Goal: Task Accomplishment & Management: Manage account settings

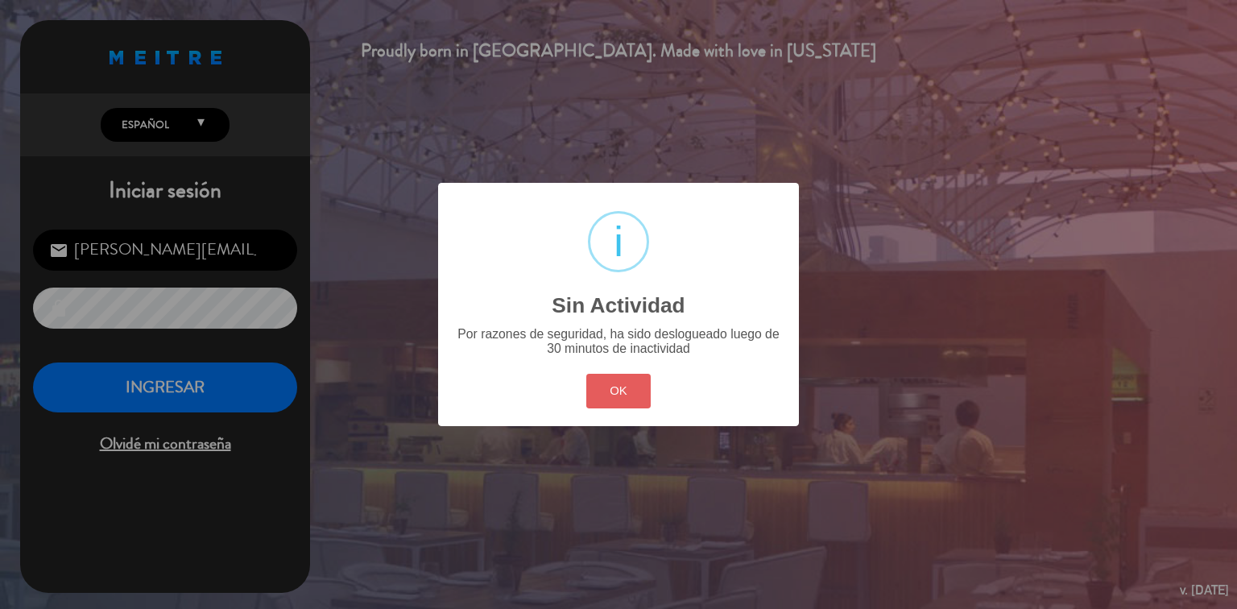
drag, startPoint x: 0, startPoint y: 0, endPoint x: 590, endPoint y: 401, distance: 713.7
click at [590, 401] on button "OK" at bounding box center [618, 391] width 65 height 35
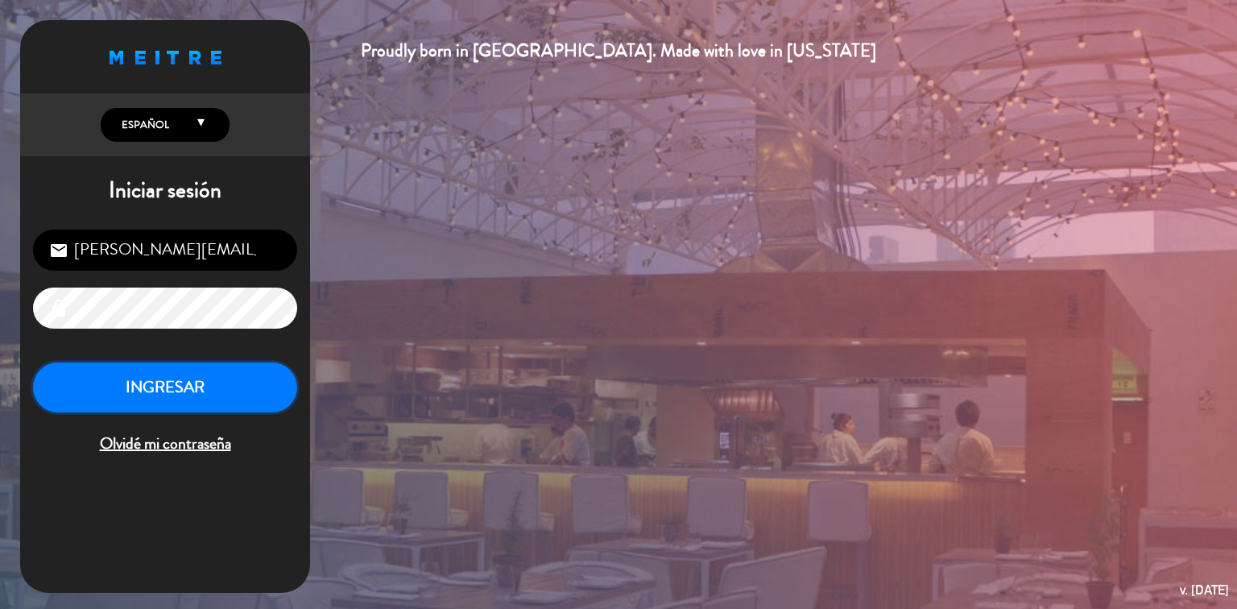
click at [194, 383] on button "INGRESAR" at bounding box center [165, 387] width 264 height 51
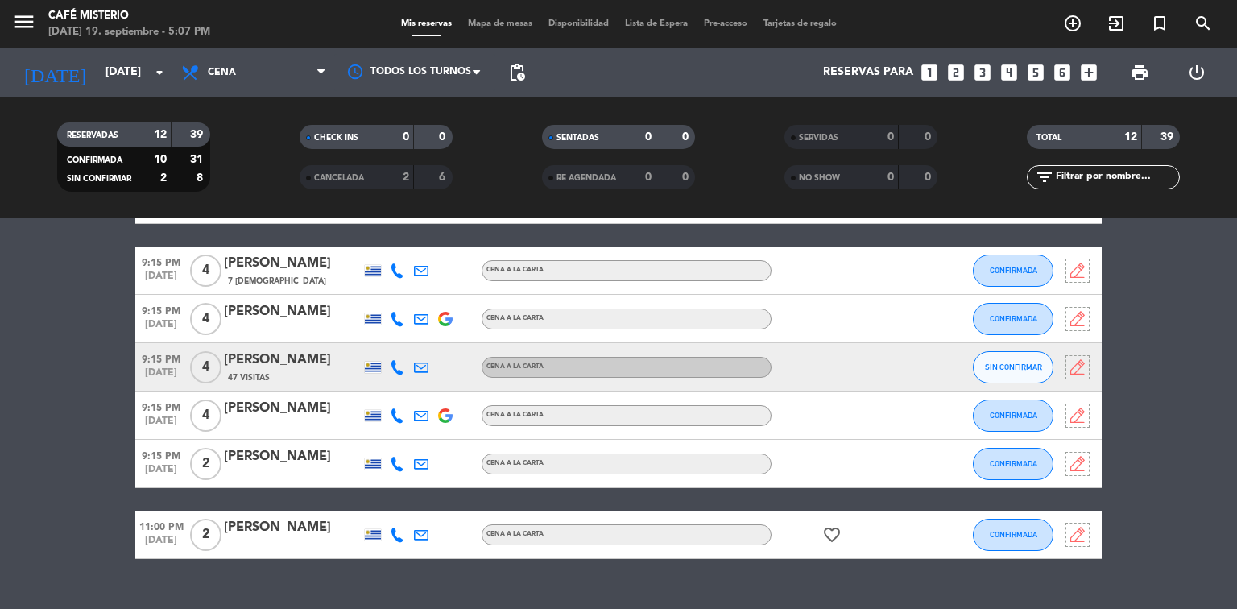
scroll to position [81, 0]
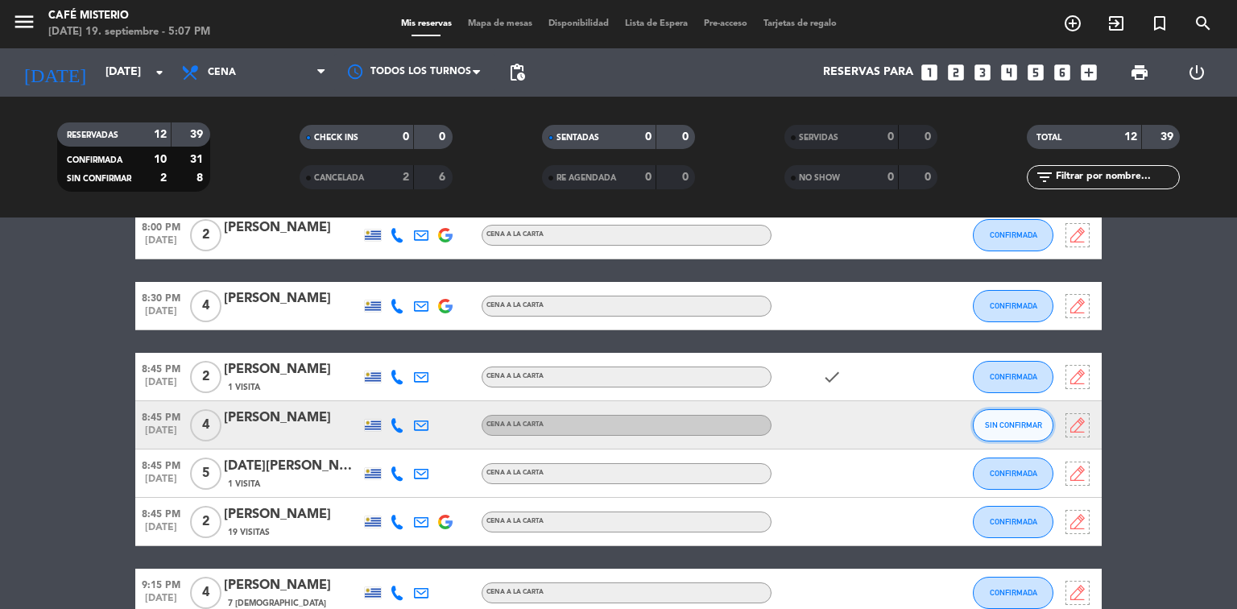
click at [987, 421] on span "SIN CONFIRMAR" at bounding box center [1013, 424] width 57 height 9
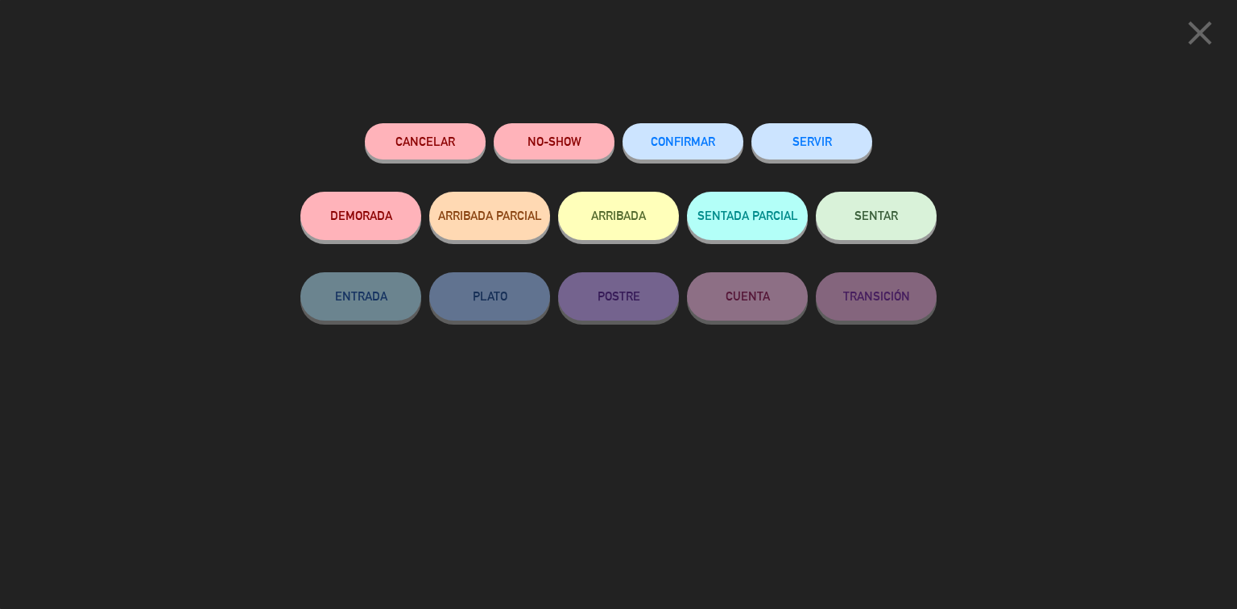
click at [702, 143] on span "CONFIRMAR" at bounding box center [683, 142] width 64 height 14
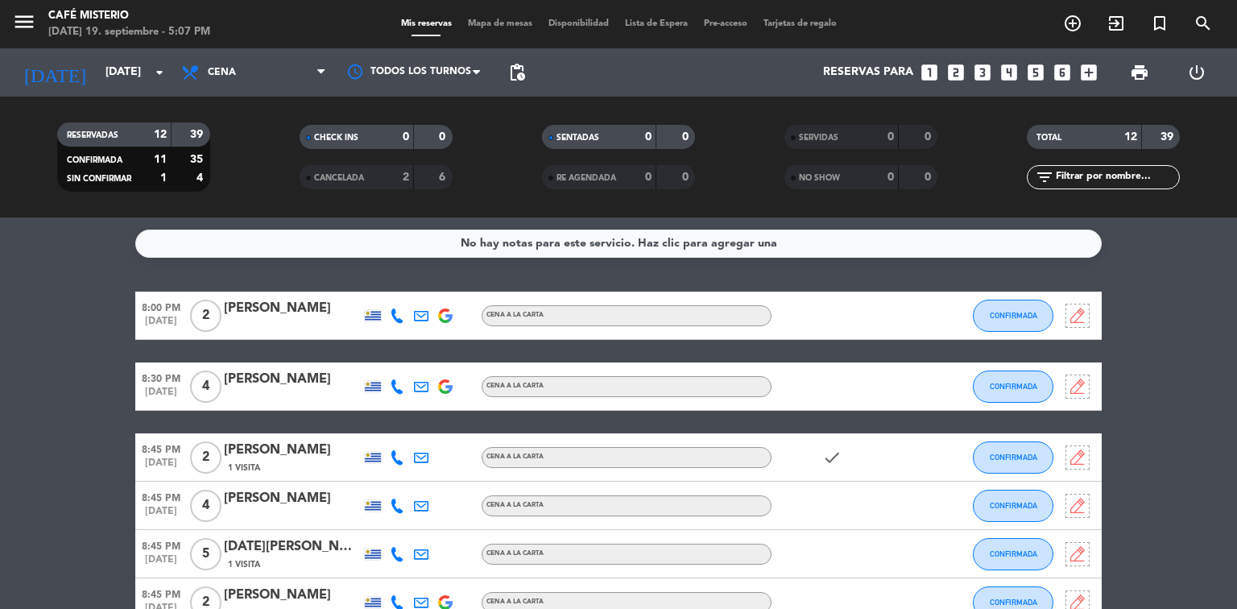
scroll to position [403, 0]
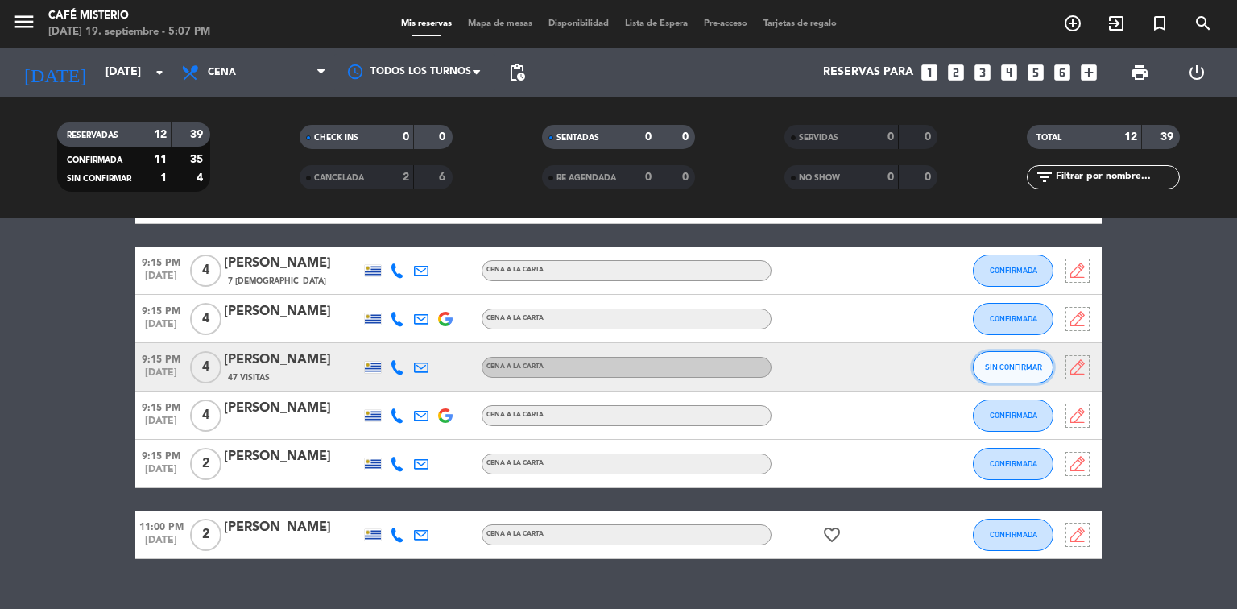
click at [1008, 370] on span "SIN CONFIRMAR" at bounding box center [1013, 366] width 57 height 9
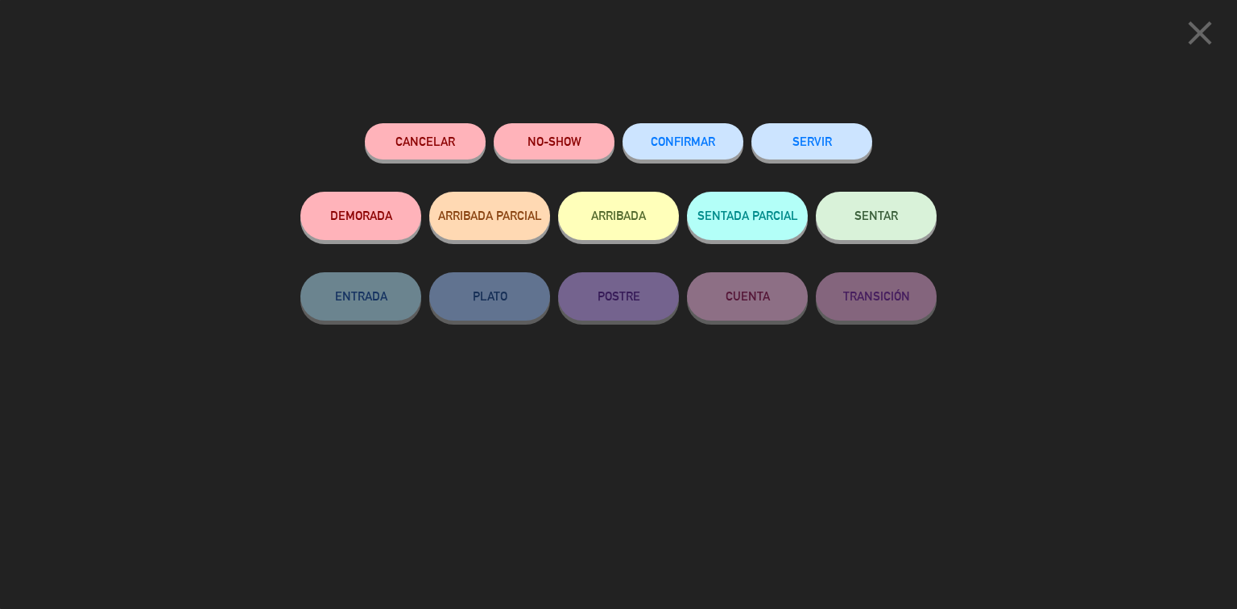
click at [708, 150] on button "CONFIRMAR" at bounding box center [683, 141] width 121 height 36
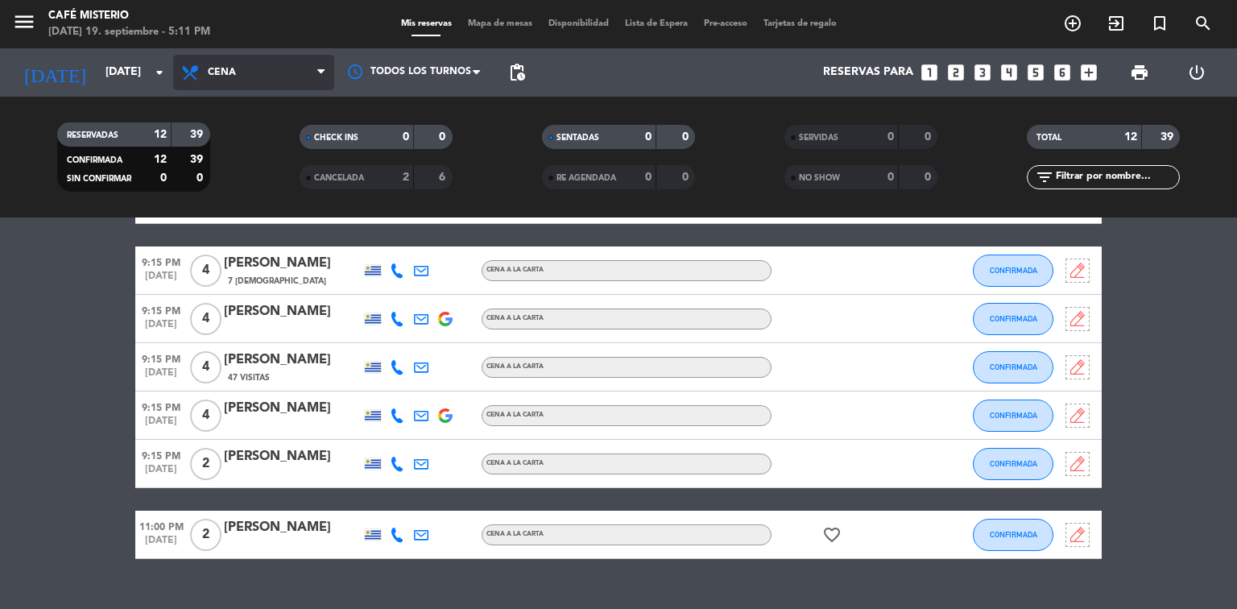
click at [296, 74] on span "Cena" at bounding box center [253, 72] width 161 height 35
click at [294, 175] on div "menu Café Misterio [DATE] 19. septiembre - 5:11 PM Mis reservas Mapa de mesas D…" at bounding box center [618, 108] width 1237 height 217
click at [521, 73] on span "pending_actions" at bounding box center [516, 72] width 19 height 19
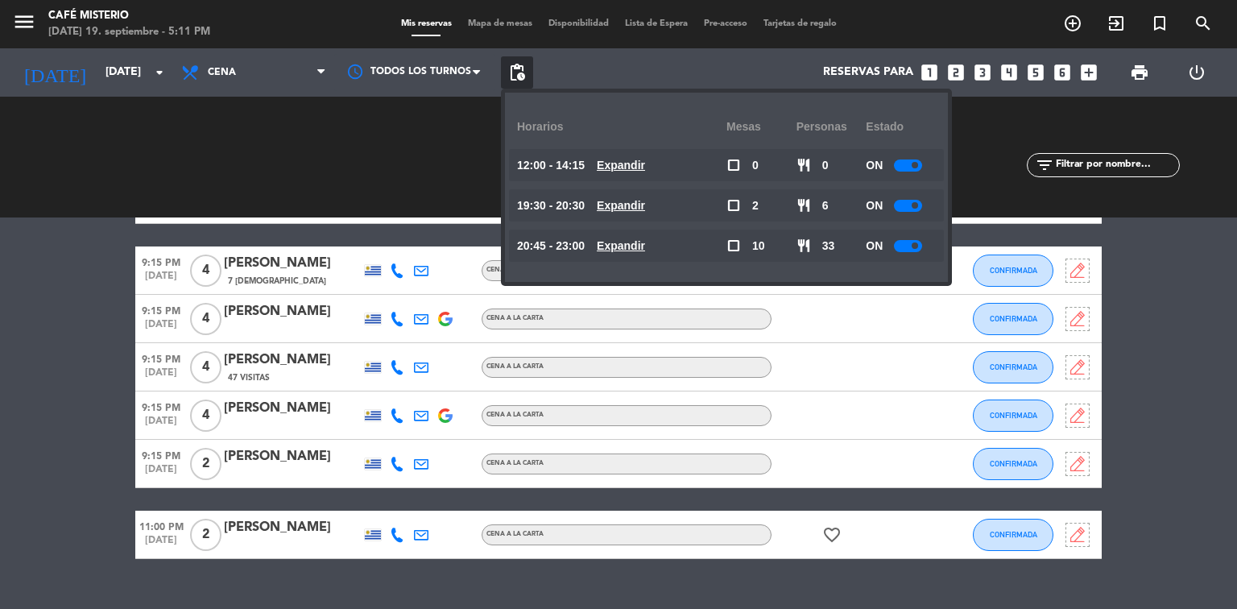
click at [641, 244] on u "Expandir" at bounding box center [621, 245] width 48 height 13
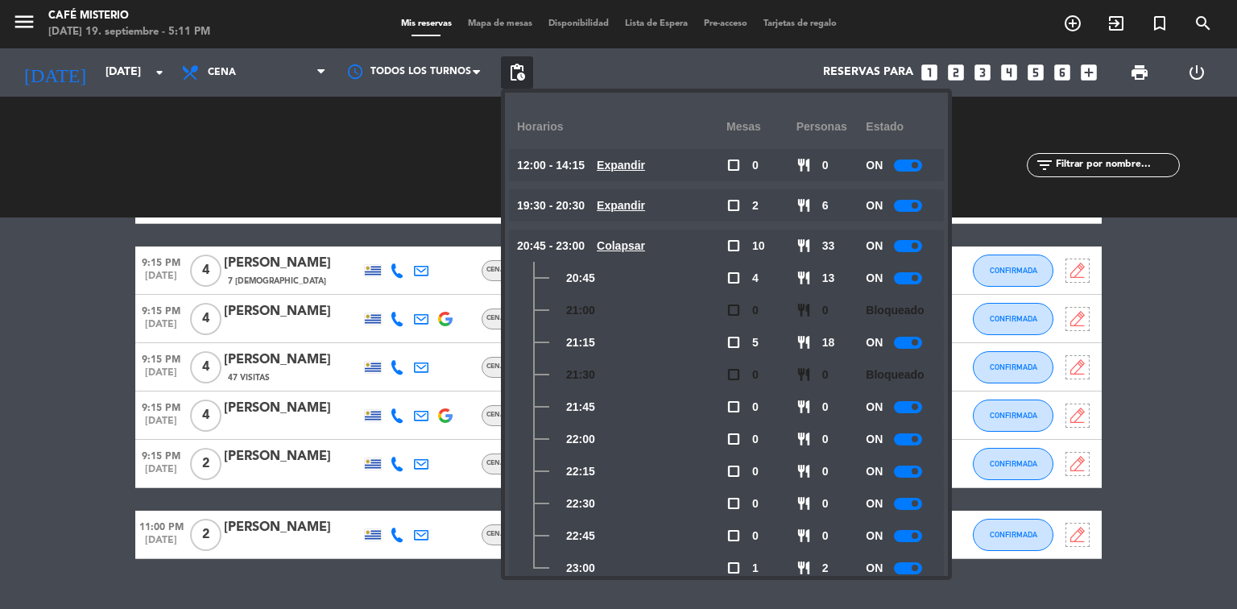
scroll to position [28, 0]
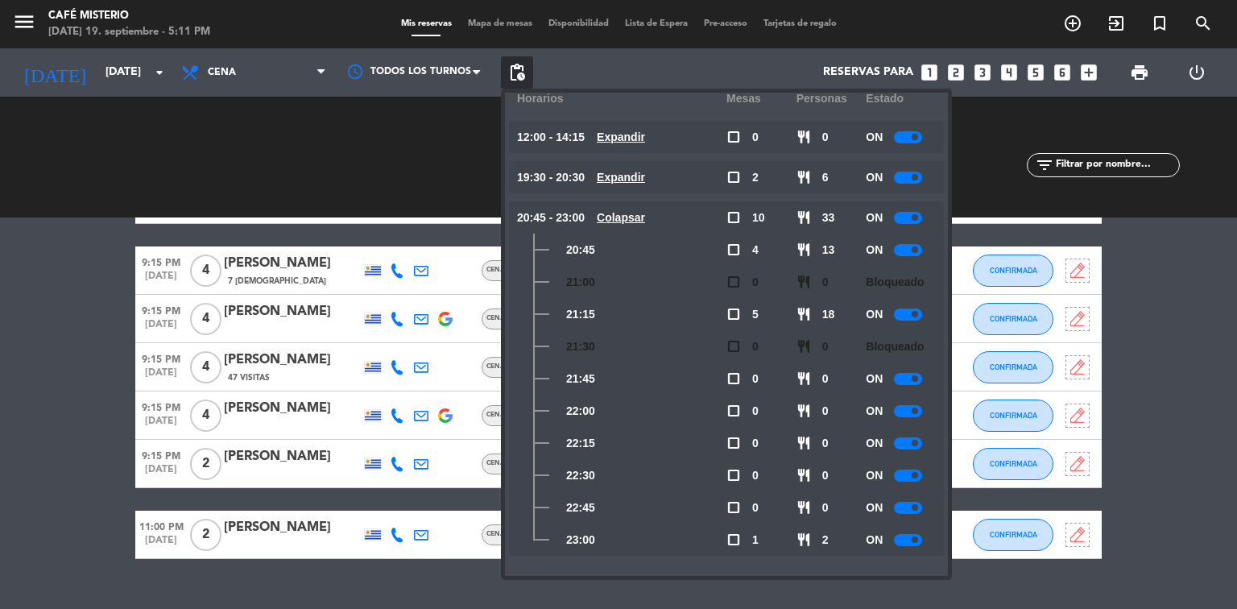
click at [894, 541] on div at bounding box center [908, 540] width 28 height 12
click at [895, 511] on div at bounding box center [908, 508] width 28 height 12
click at [1177, 429] on bookings-row "8:00 PM [DATE] 2 [PERSON_NAME] Cena a la carta CONFIRMADA 8:30 PM [DATE] 4 [PER…" at bounding box center [618, 224] width 1237 height 670
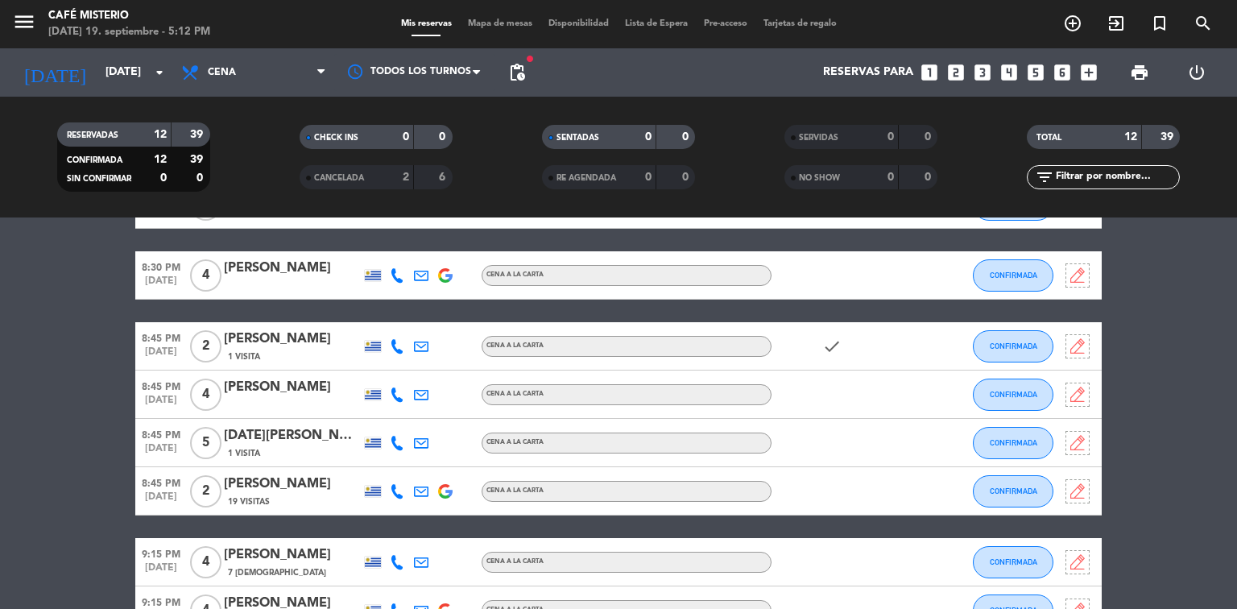
scroll to position [0, 0]
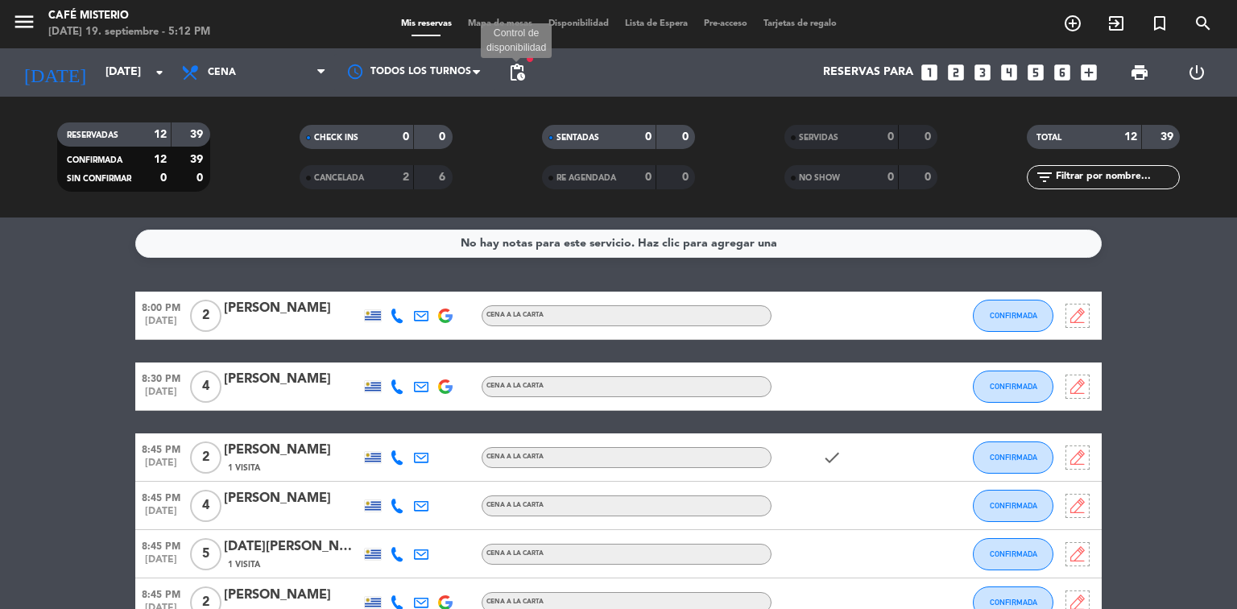
click at [523, 73] on span "pending_actions" at bounding box center [516, 72] width 19 height 19
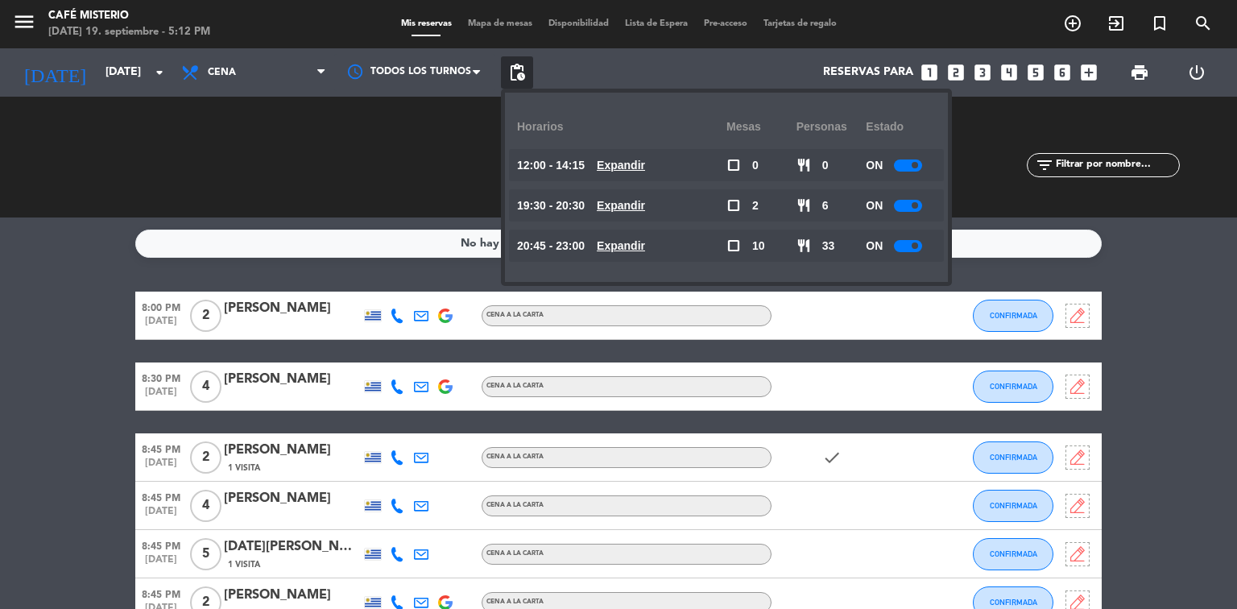
click at [452, 150] on div "CHECK INS 0 0" at bounding box center [376, 157] width 242 height 16
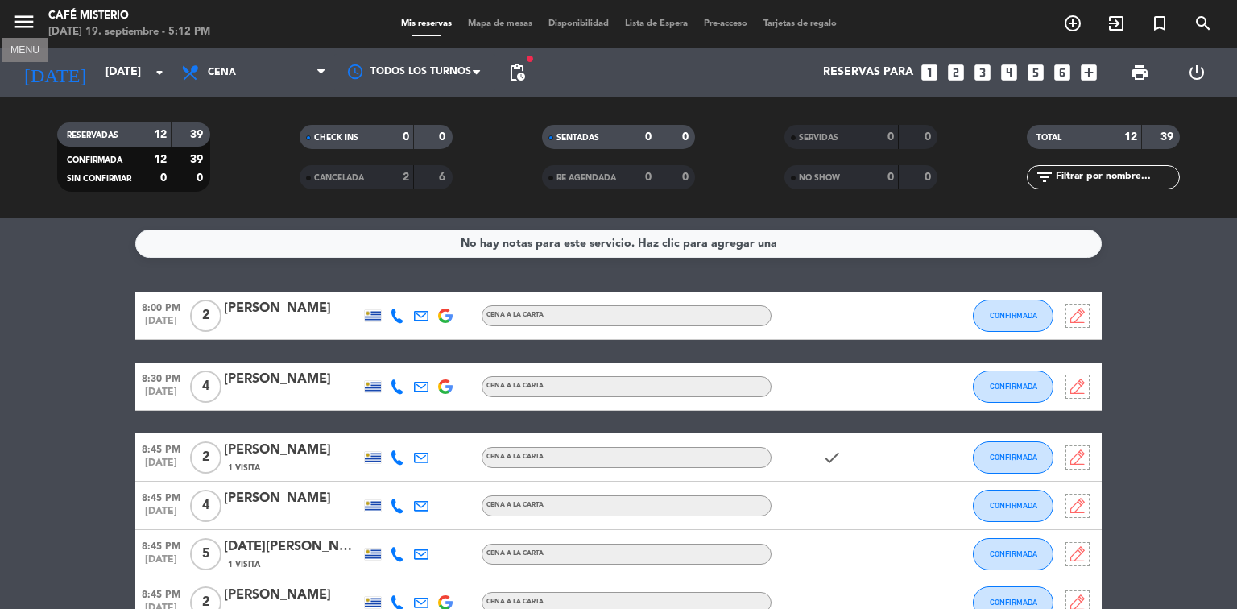
click at [24, 23] on icon "menu" at bounding box center [24, 22] width 24 height 24
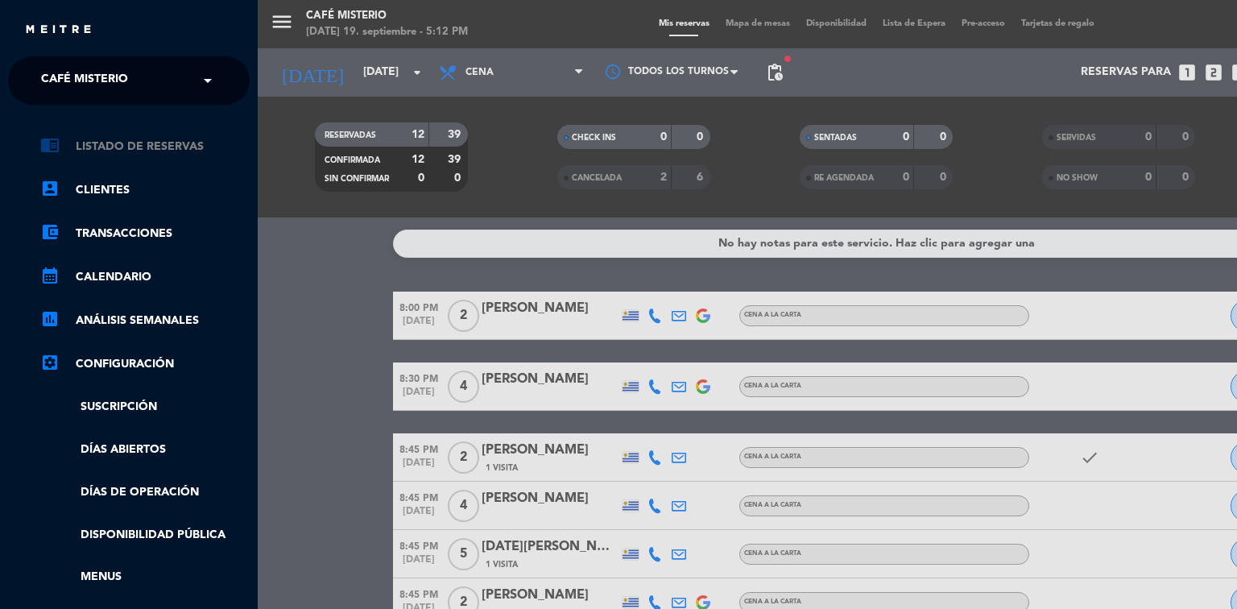
click at [102, 138] on link "chrome_reader_mode Listado de Reservas" at bounding box center [144, 146] width 209 height 19
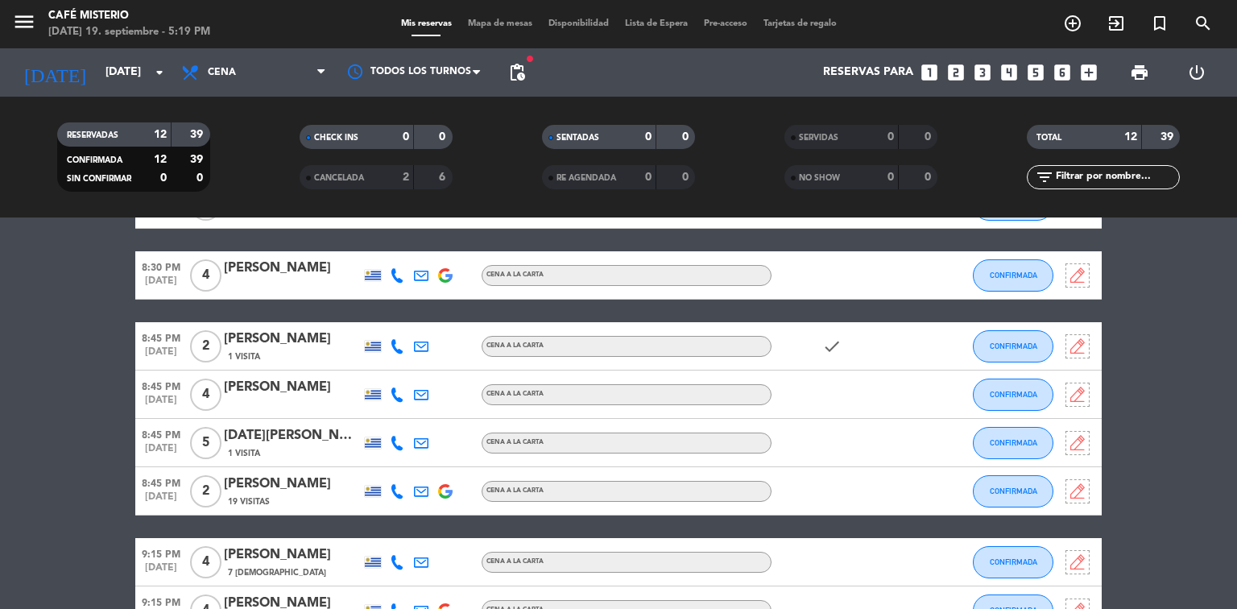
scroll to position [433, 0]
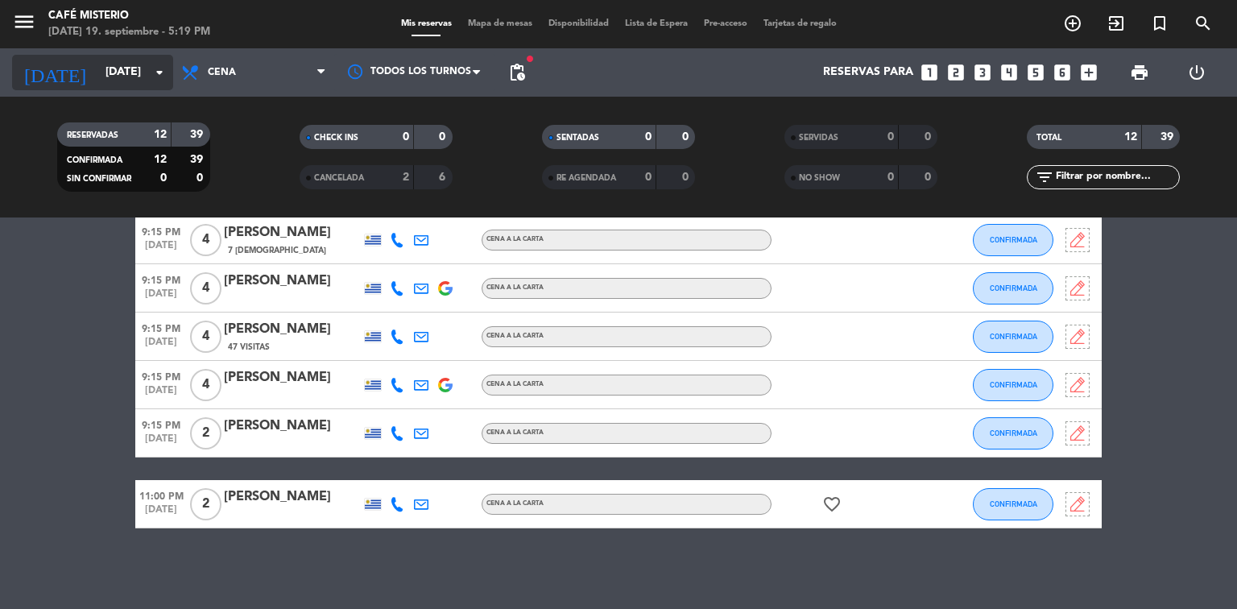
click at [131, 72] on input "[DATE]" at bounding box center [173, 72] width 153 height 29
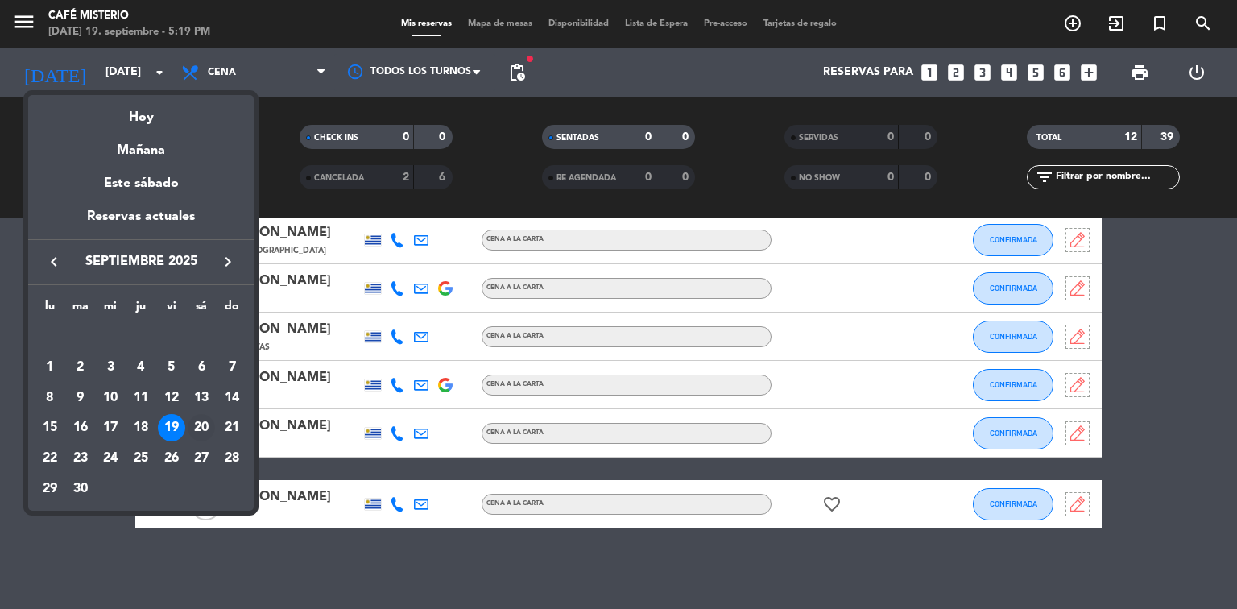
click at [199, 426] on div "20" at bounding box center [201, 427] width 27 height 27
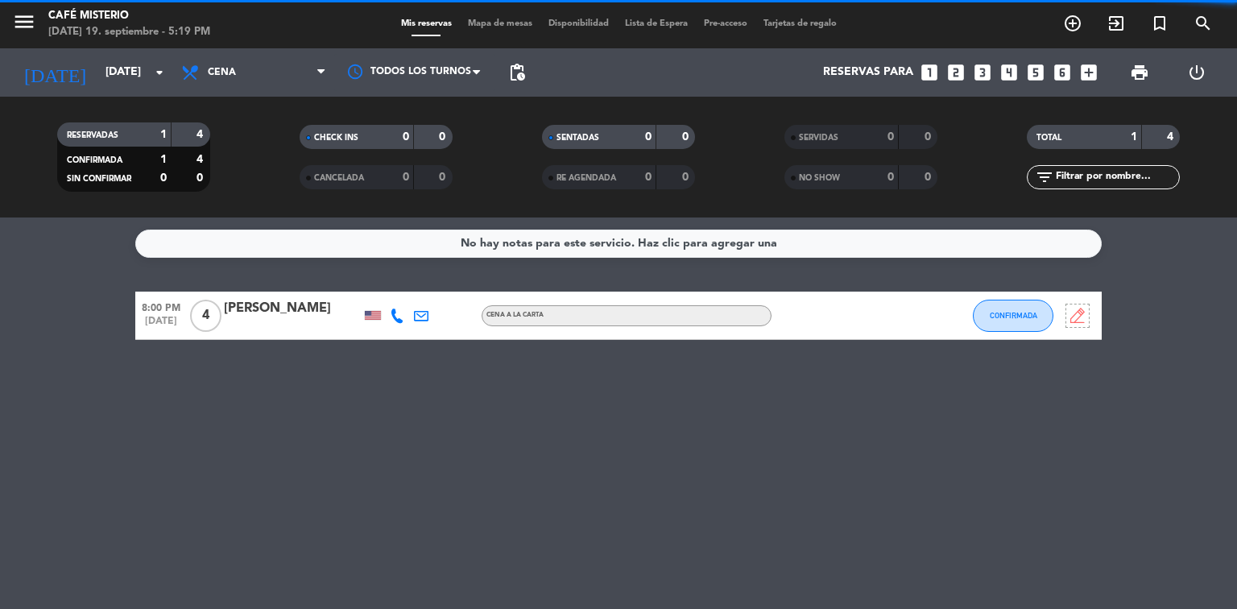
scroll to position [0, 0]
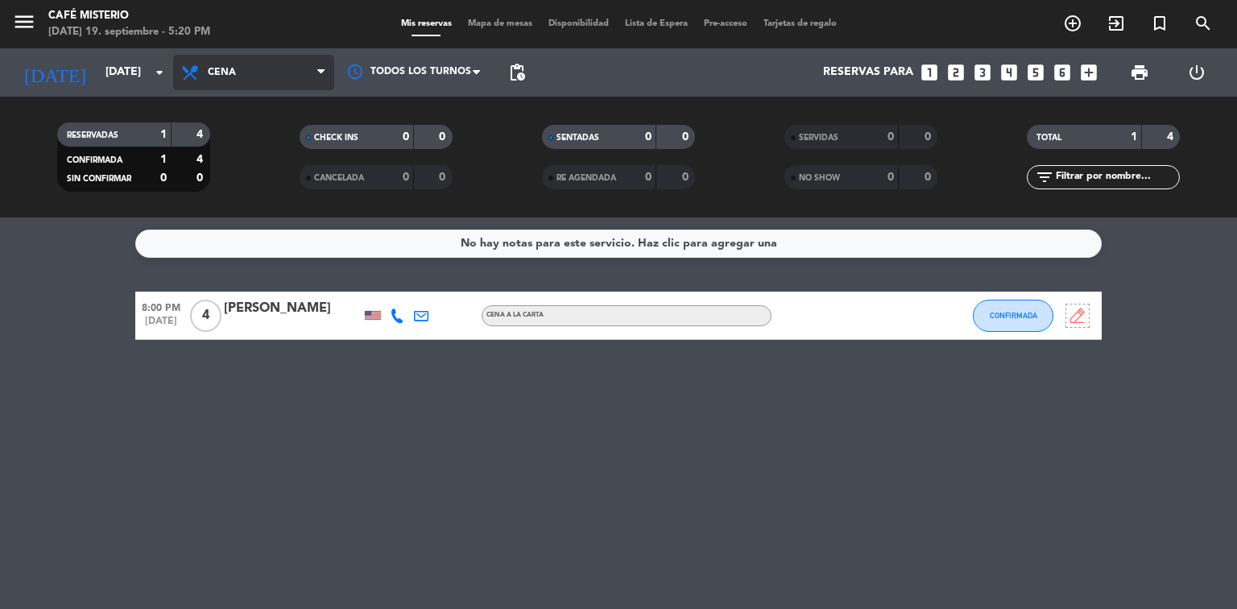
click at [224, 72] on span "Cena" at bounding box center [222, 72] width 28 height 11
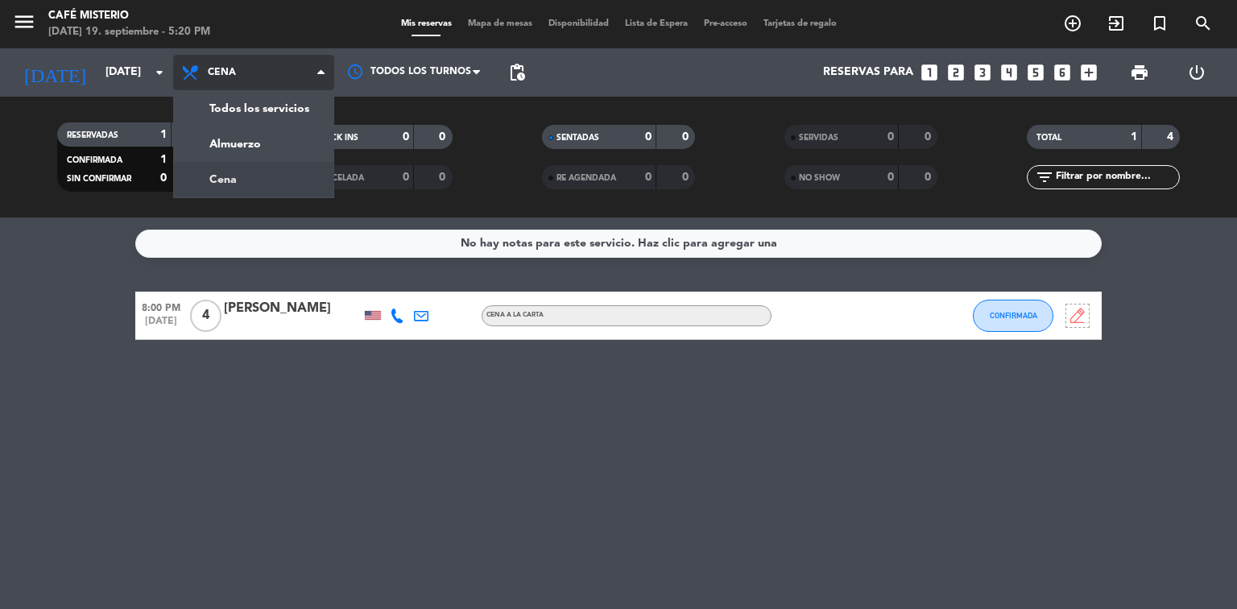
click at [223, 72] on span "Cena" at bounding box center [222, 72] width 28 height 11
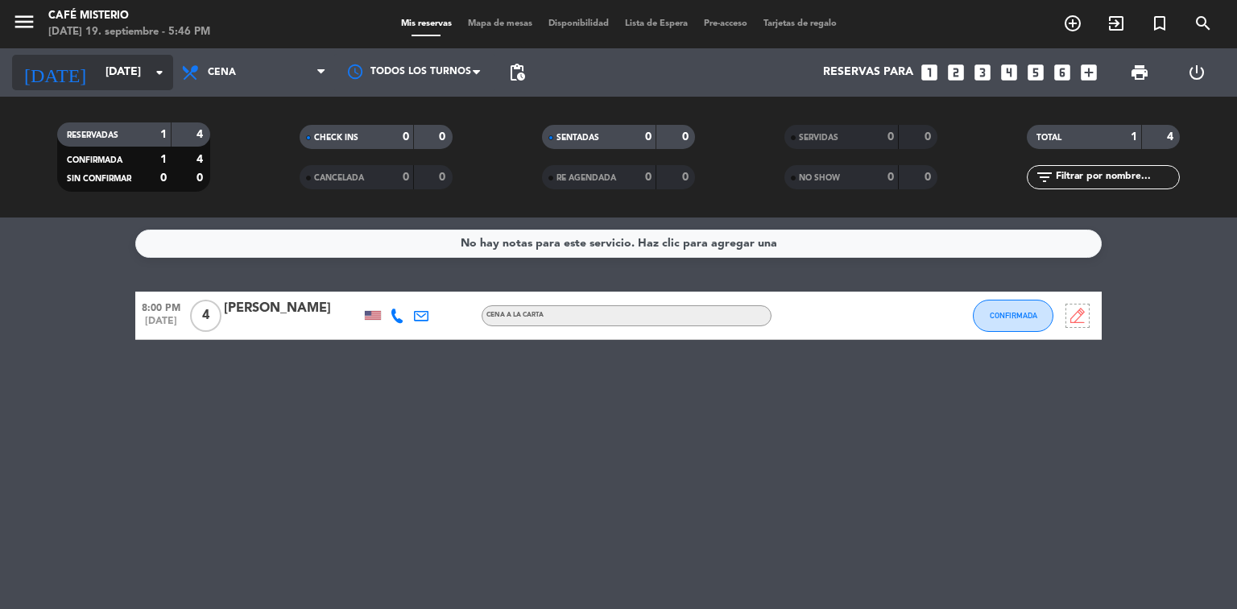
click at [150, 68] on icon "arrow_drop_down" at bounding box center [159, 72] width 19 height 19
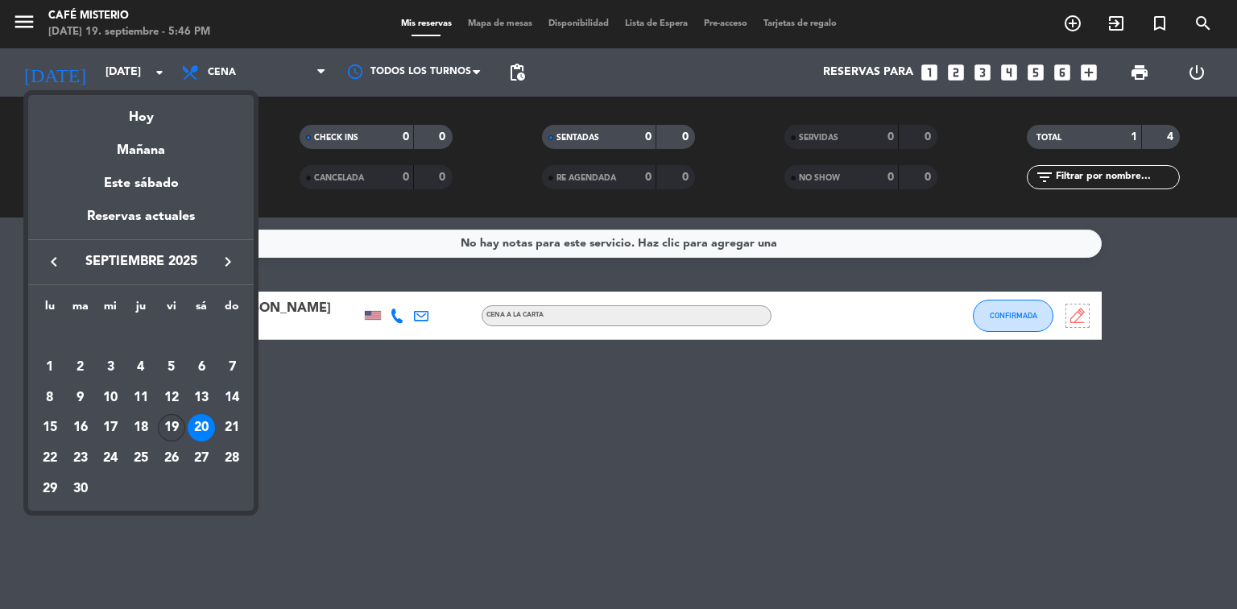
click at [172, 428] on div "19" at bounding box center [171, 427] width 27 height 27
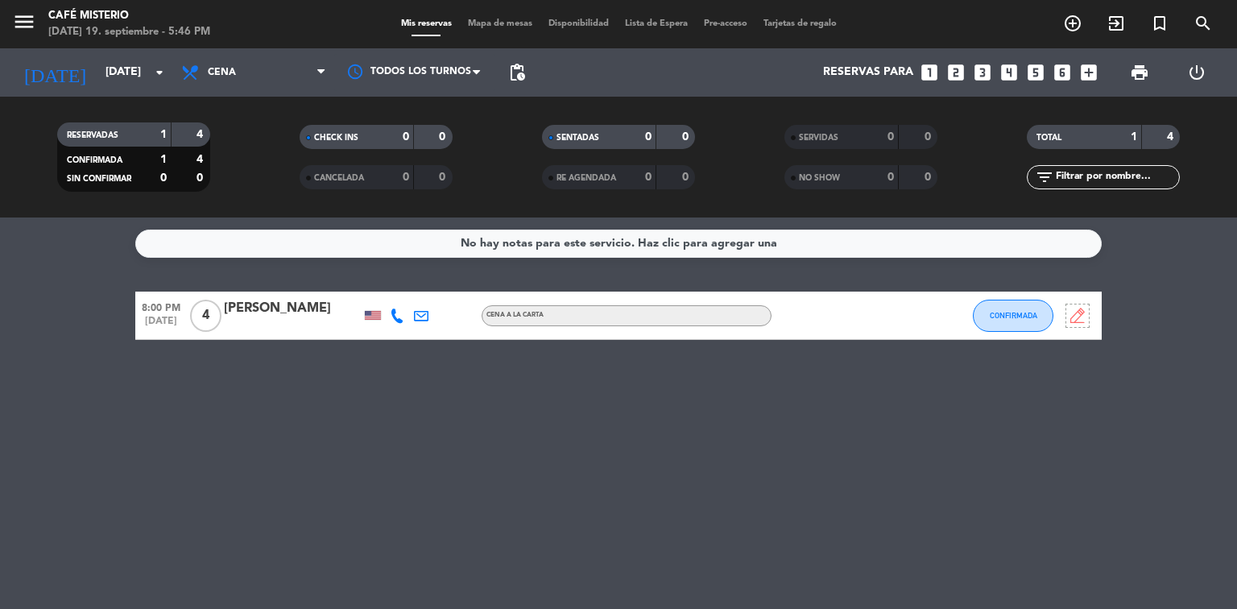
type input "[DATE]"
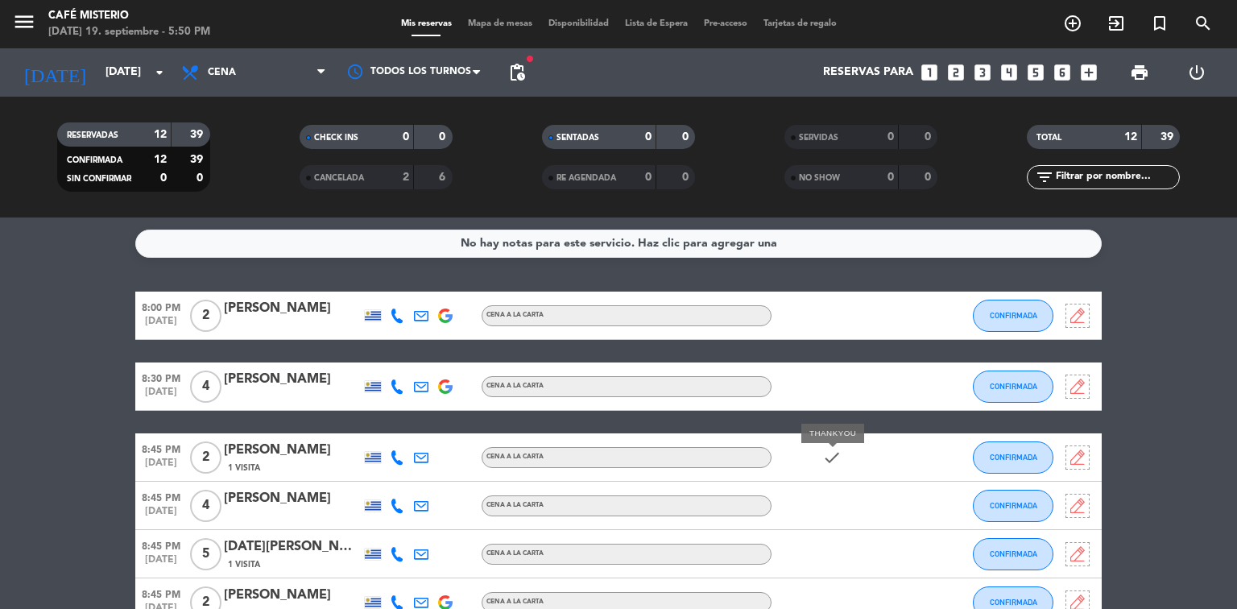
click at [829, 458] on icon "check" at bounding box center [831, 457] width 19 height 19
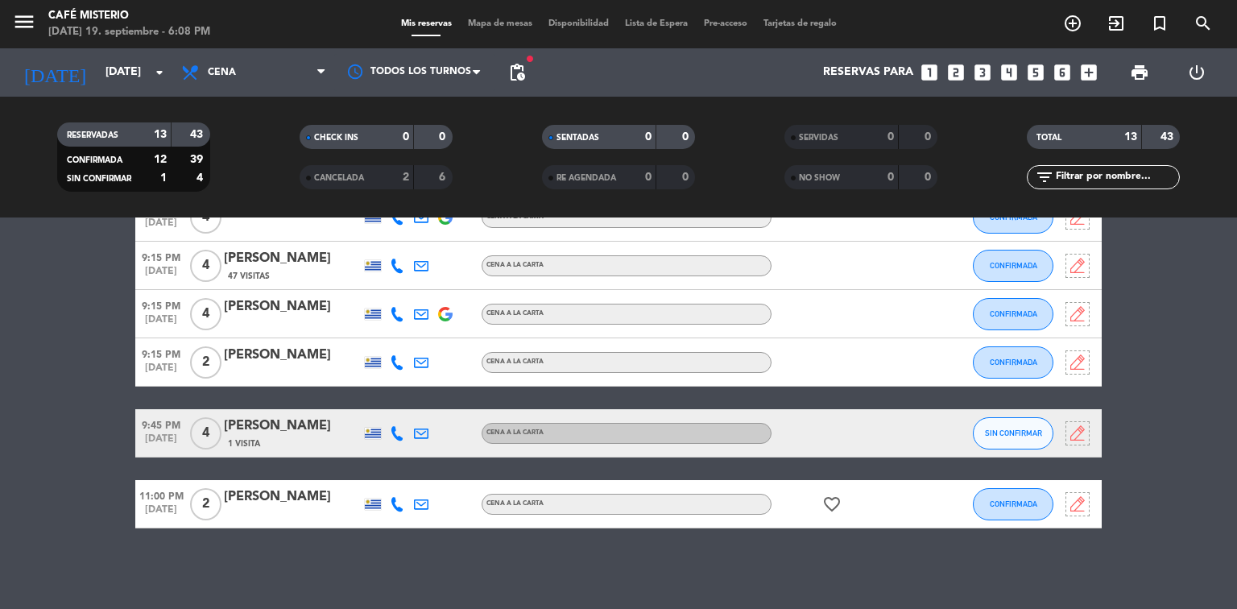
scroll to position [424, 0]
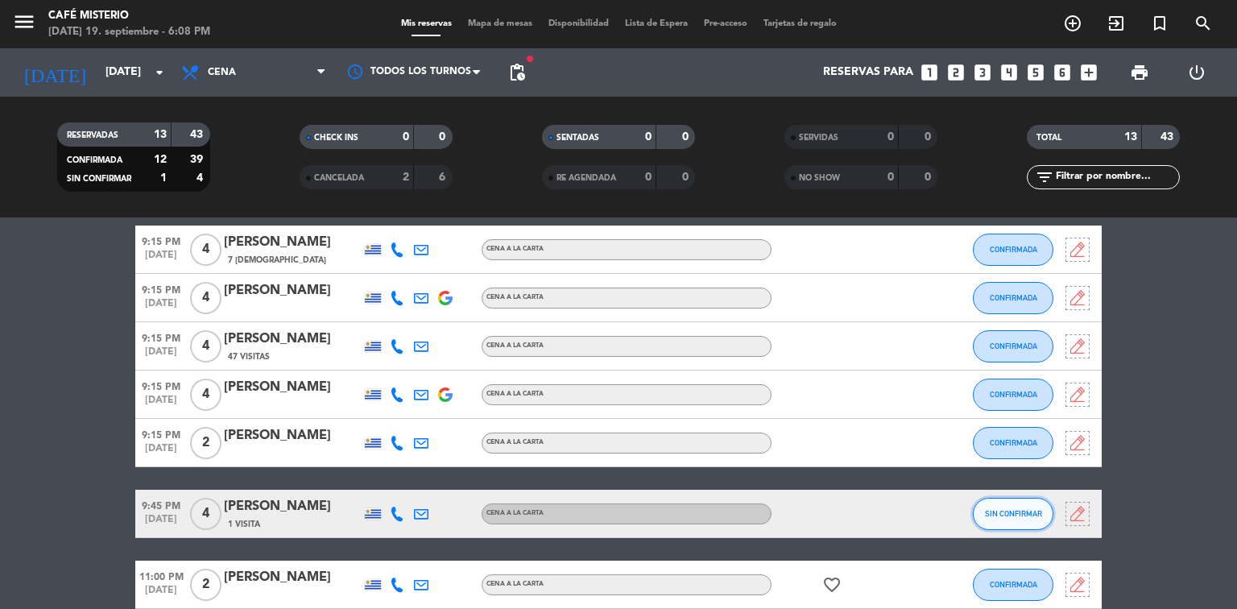
click at [1020, 511] on span "SIN CONFIRMAR" at bounding box center [1013, 513] width 57 height 9
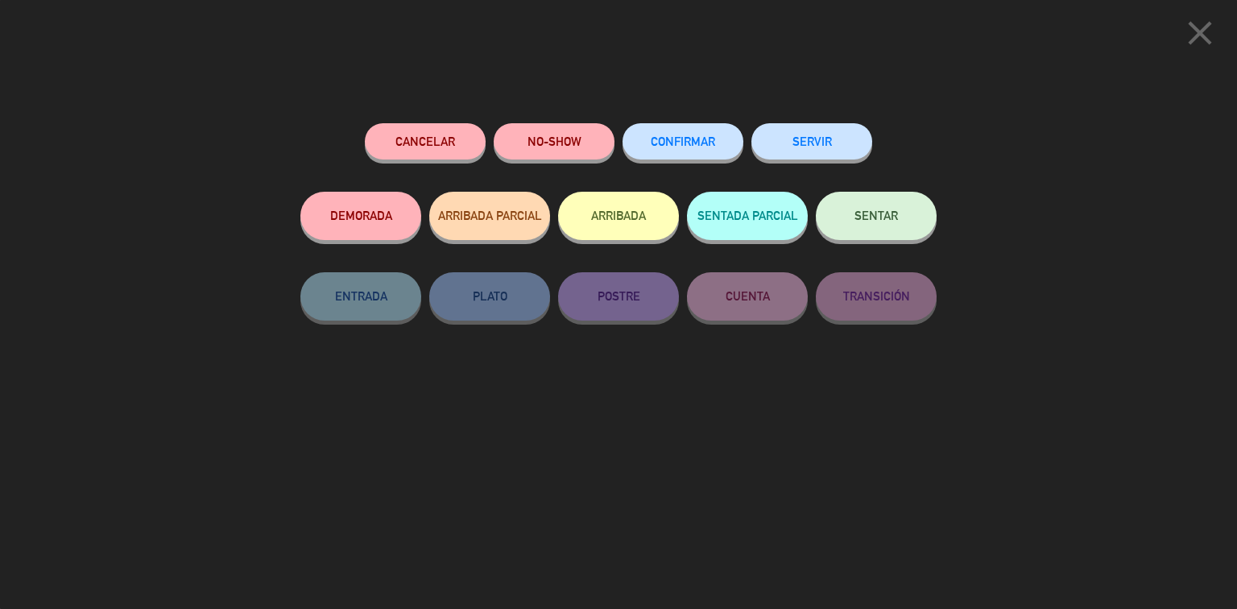
click at [699, 147] on span "CONFIRMAR" at bounding box center [683, 142] width 64 height 14
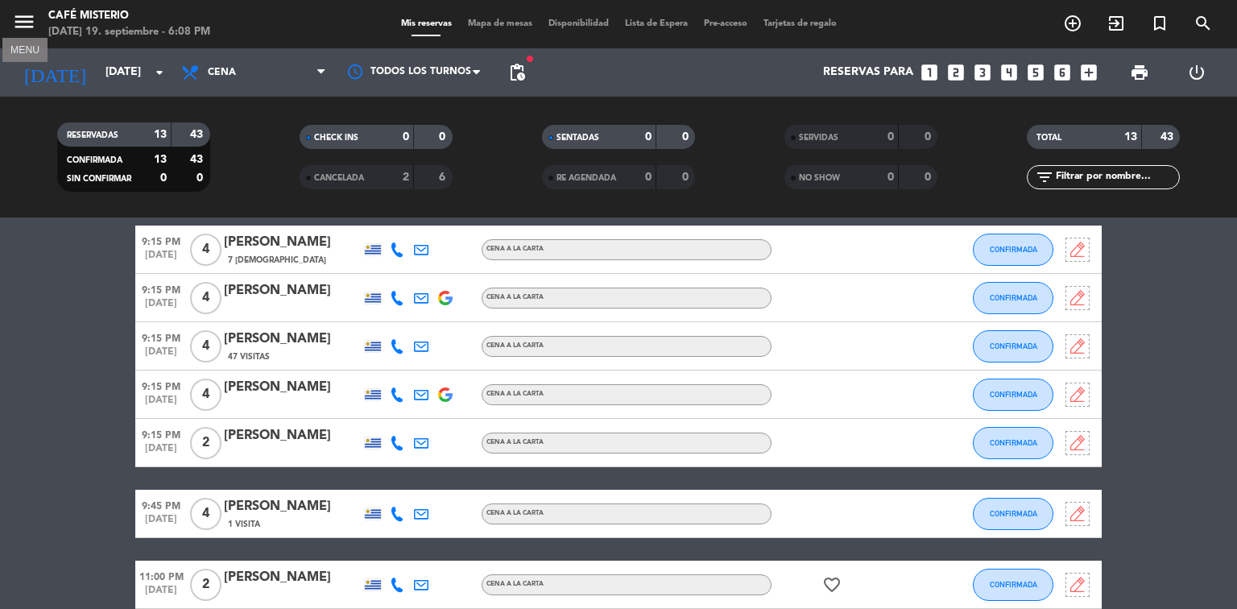
click at [19, 18] on icon "menu" at bounding box center [24, 22] width 24 height 24
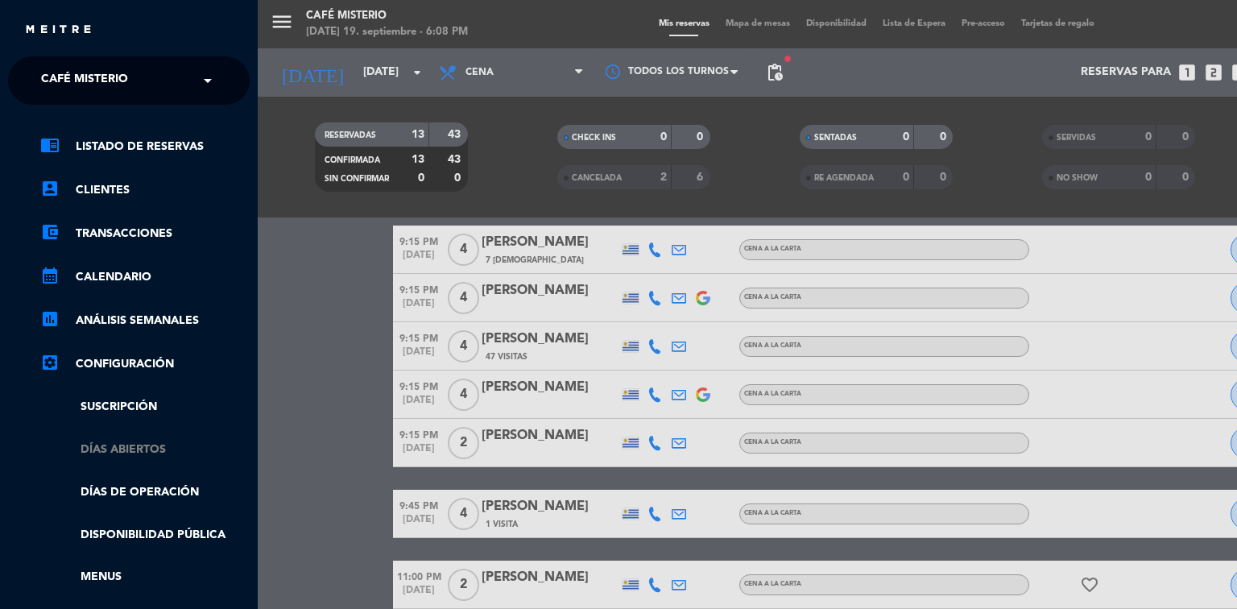
click at [129, 444] on link "Días abiertos" at bounding box center [144, 450] width 209 height 19
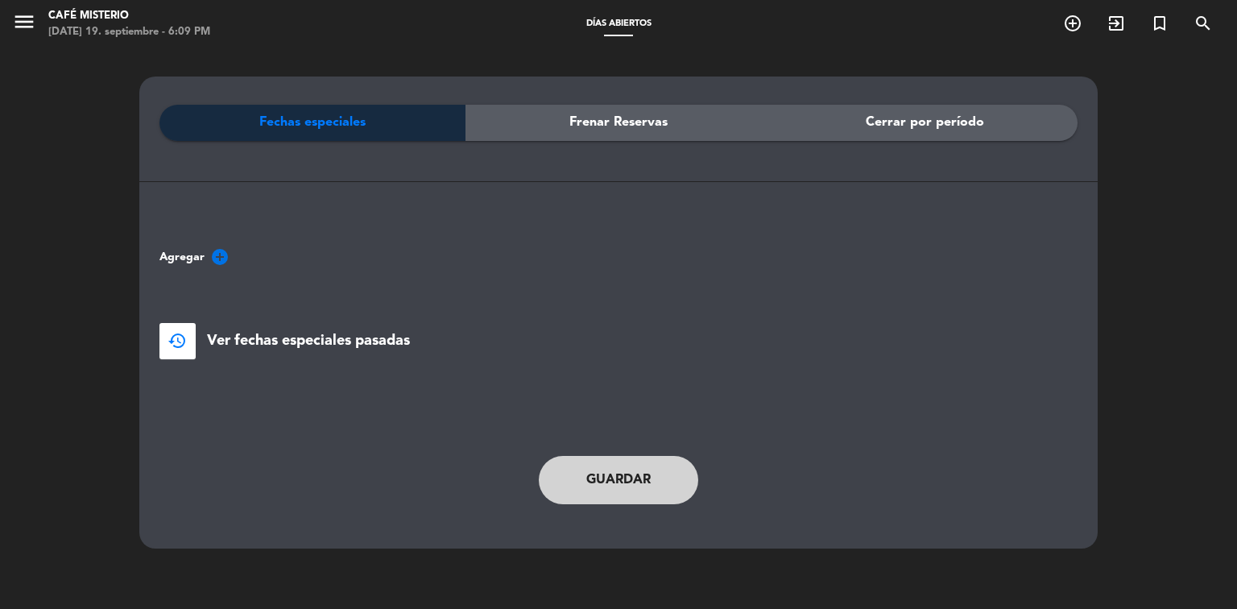
click at [968, 127] on span "Cerrar por período" at bounding box center [925, 122] width 118 height 21
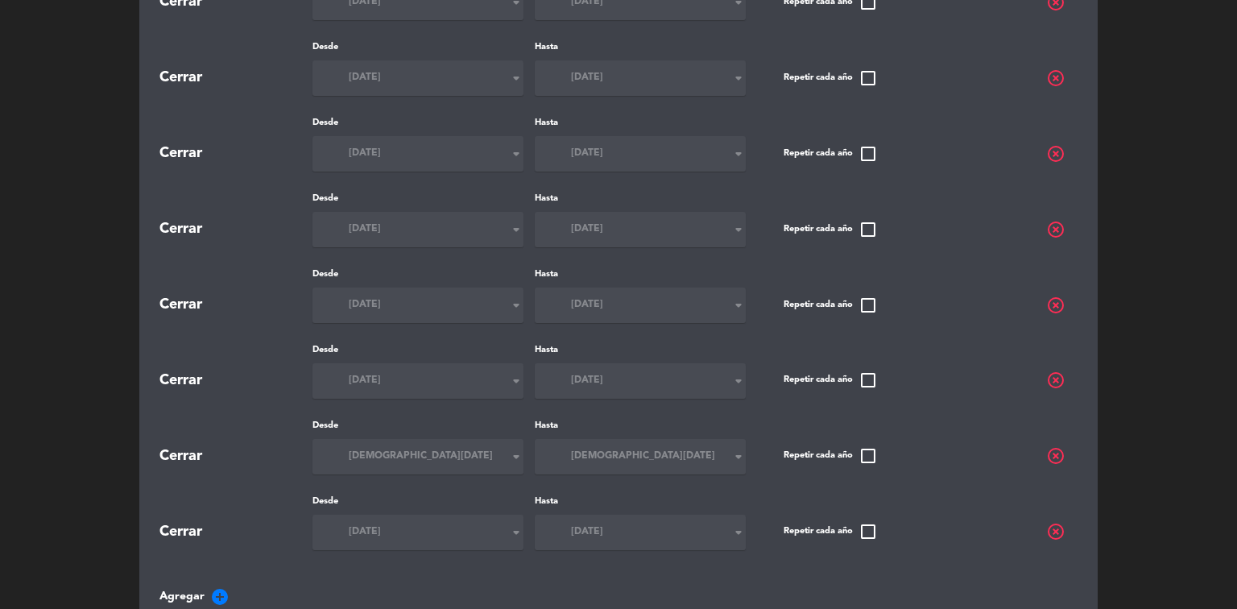
scroll to position [3344, 0]
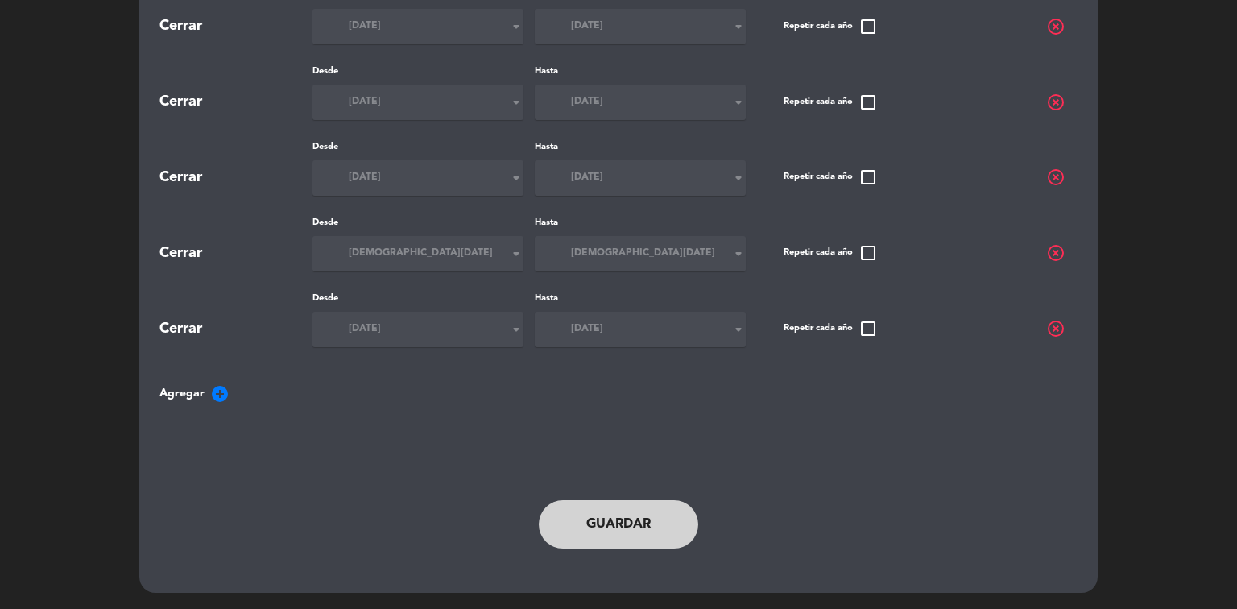
click at [193, 393] on span "Agregar add_circle" at bounding box center [618, 393] width 918 height 19
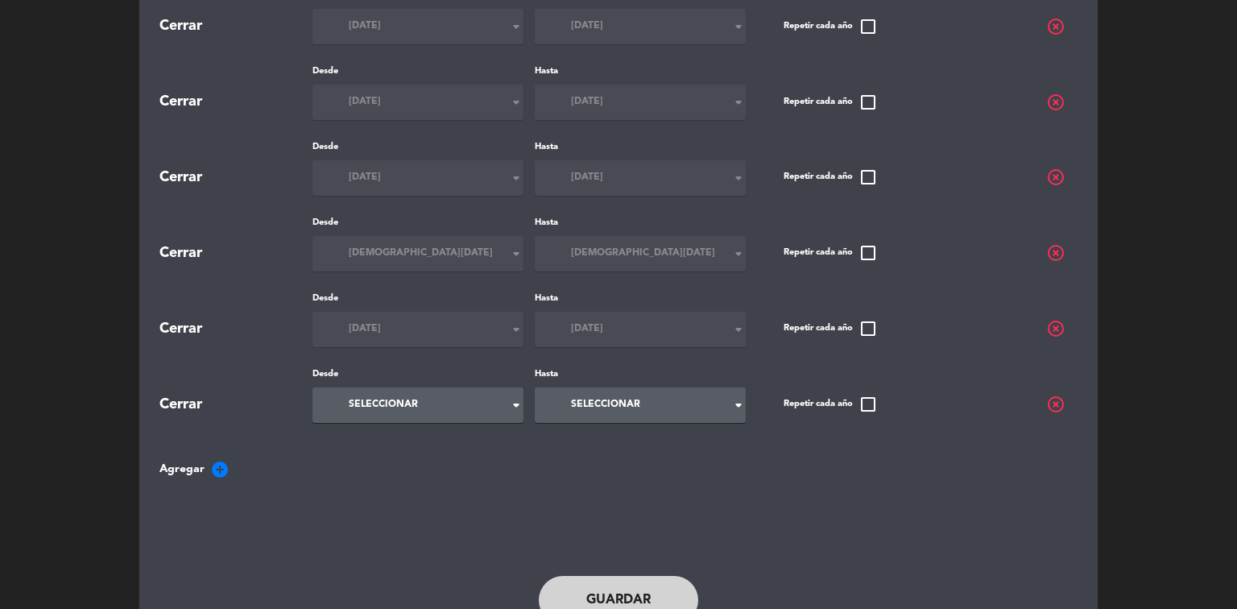
click at [501, 402] on div "Seleccionar arrow_drop_down" at bounding box center [418, 404] width 211 height 35
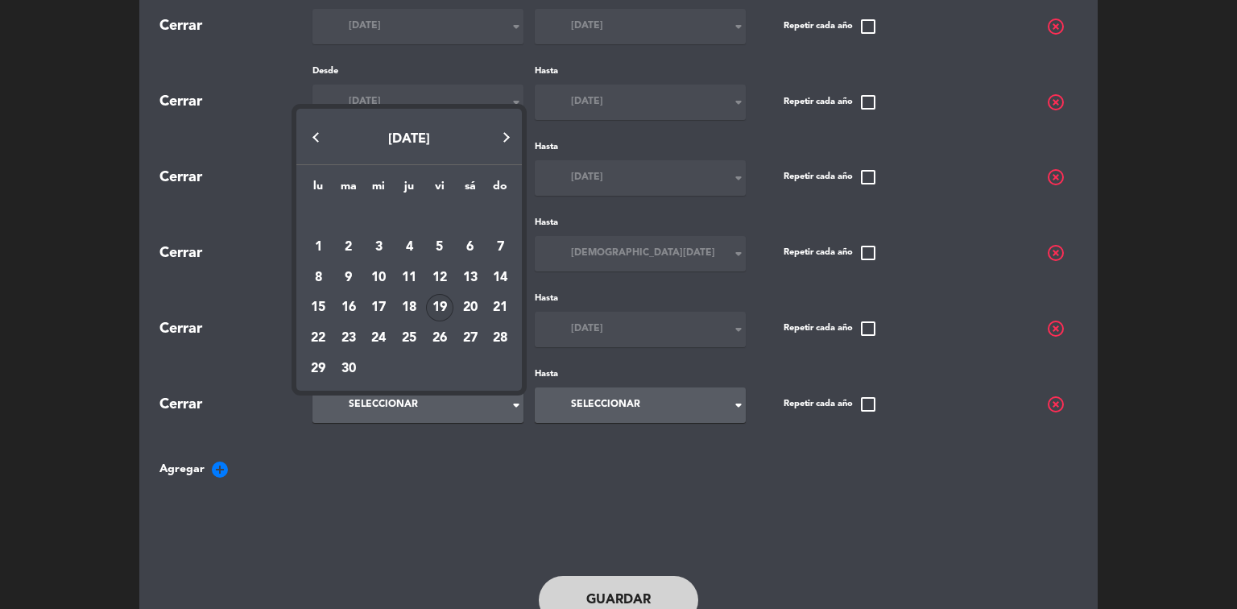
click at [439, 308] on div "19" at bounding box center [439, 307] width 27 height 27
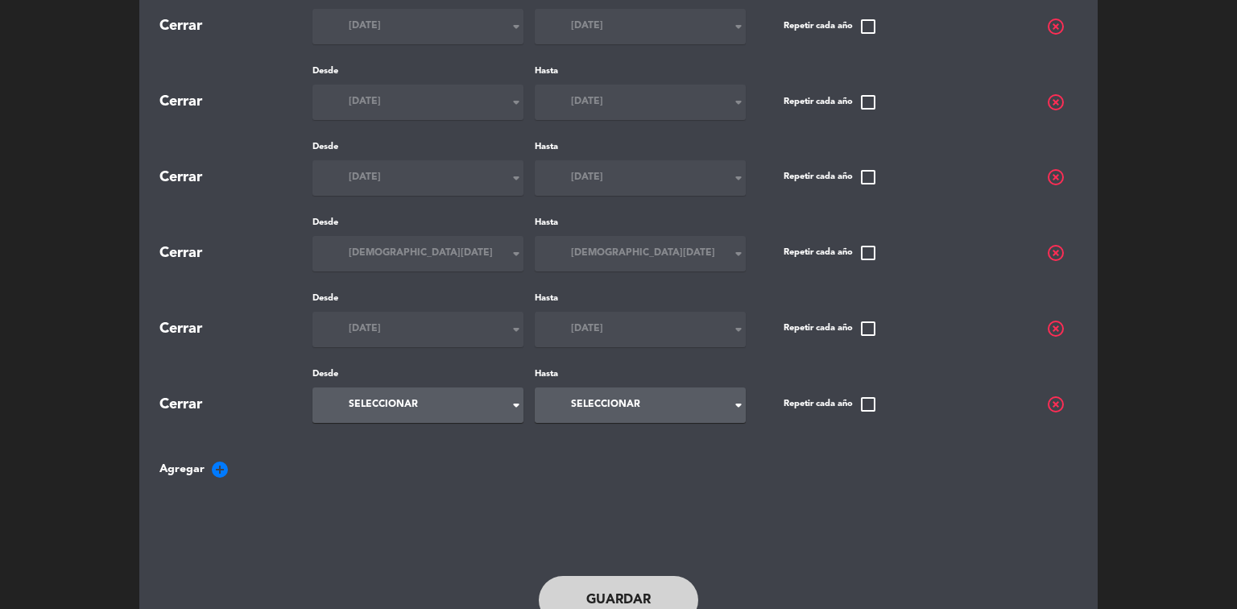
type input "[DATE]"
click at [738, 405] on icon "arrow_drop_down" at bounding box center [738, 404] width 19 height 19
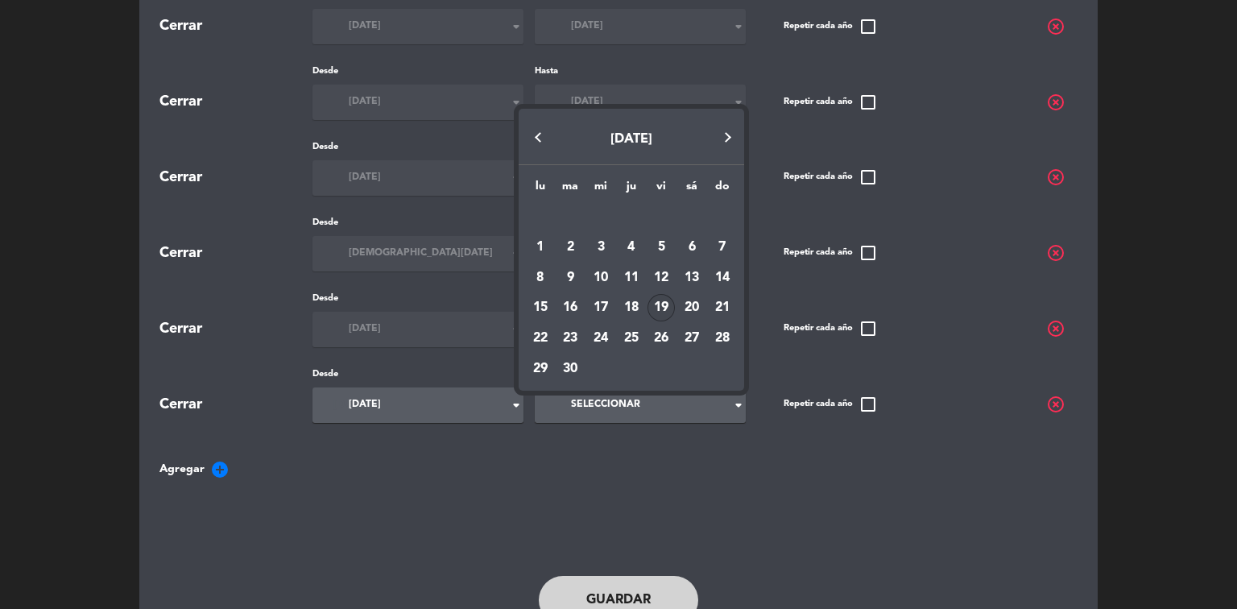
click at [666, 310] on div "19" at bounding box center [661, 307] width 27 height 27
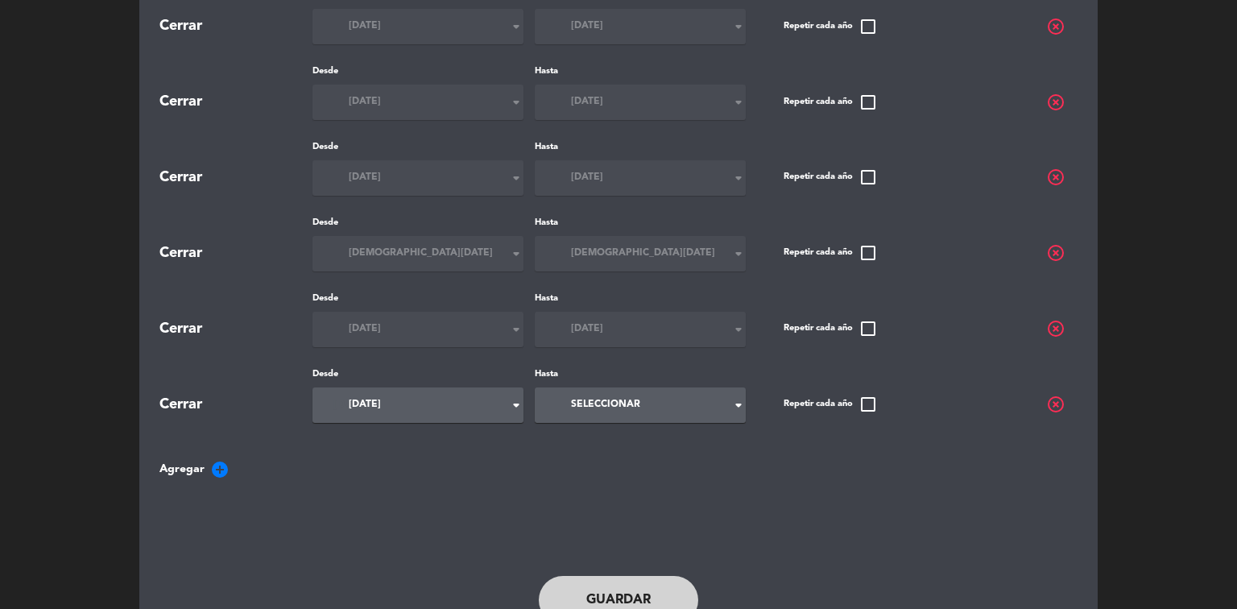
type input "[DATE]"
click at [590, 589] on button "Guardar" at bounding box center [618, 600] width 159 height 48
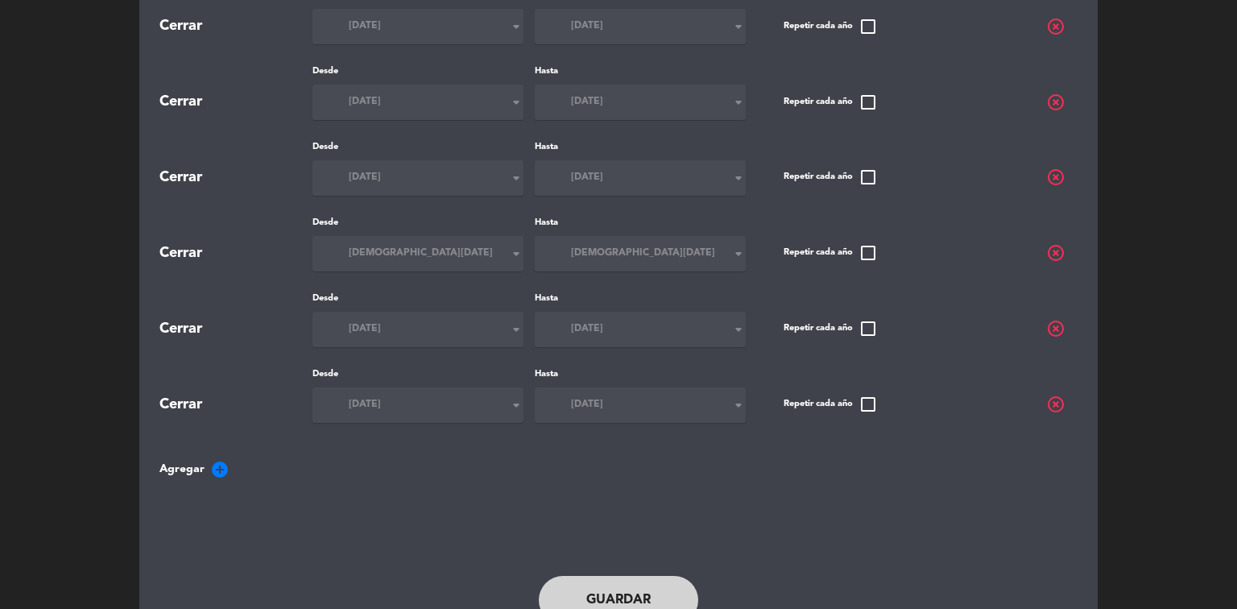
click at [623, 595] on button "Guardar" at bounding box center [618, 600] width 159 height 48
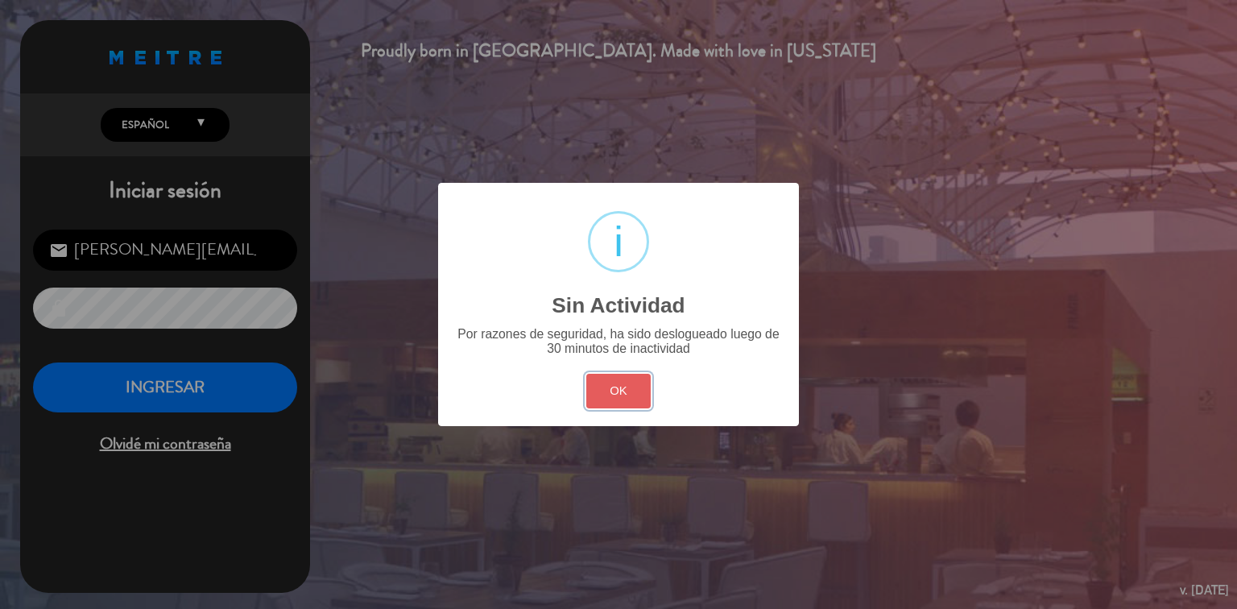
click at [599, 396] on button "OK" at bounding box center [618, 391] width 65 height 35
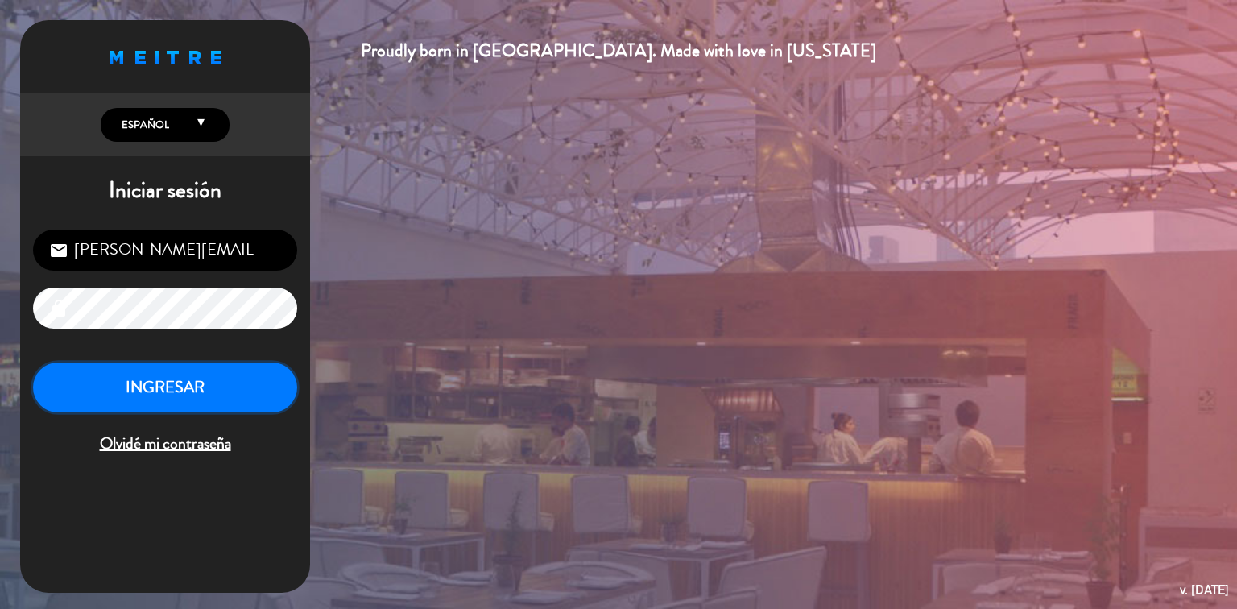
click at [221, 380] on button "INGRESAR" at bounding box center [165, 387] width 264 height 51
